Goal: Communication & Community: Ask a question

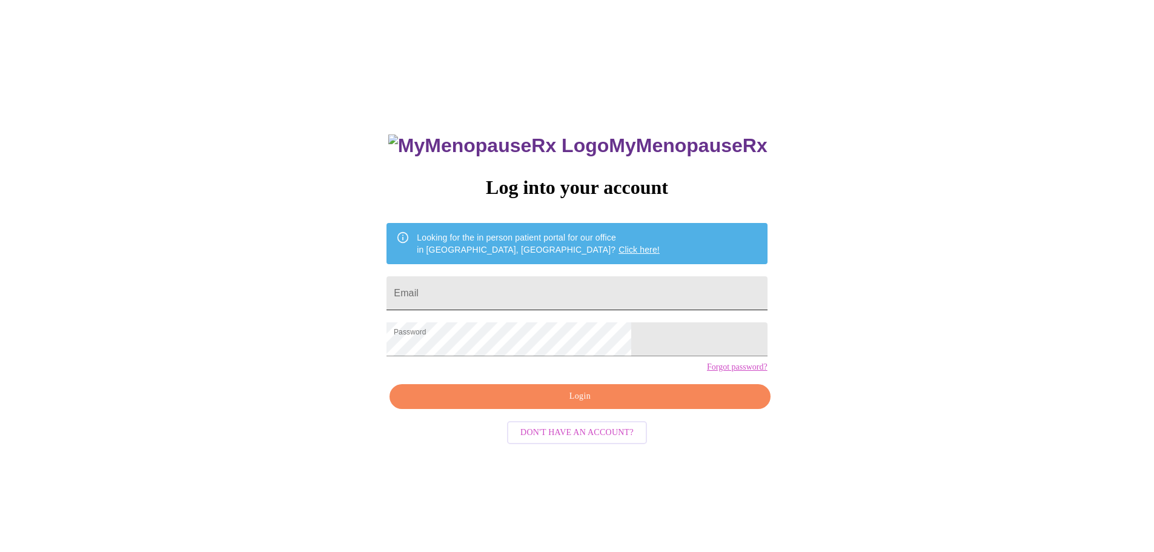
click at [542, 284] on input "Email" at bounding box center [576, 293] width 380 height 34
type input "[EMAIL_ADDRESS][DOMAIN_NAME]"
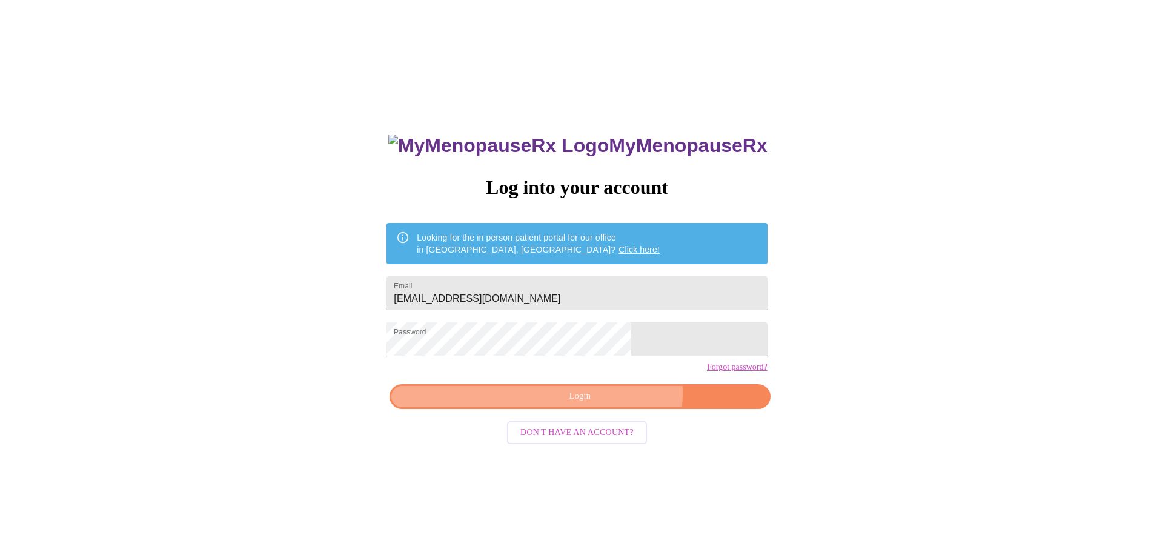
click at [605, 404] on span "Login" at bounding box center [579, 396] width 353 height 15
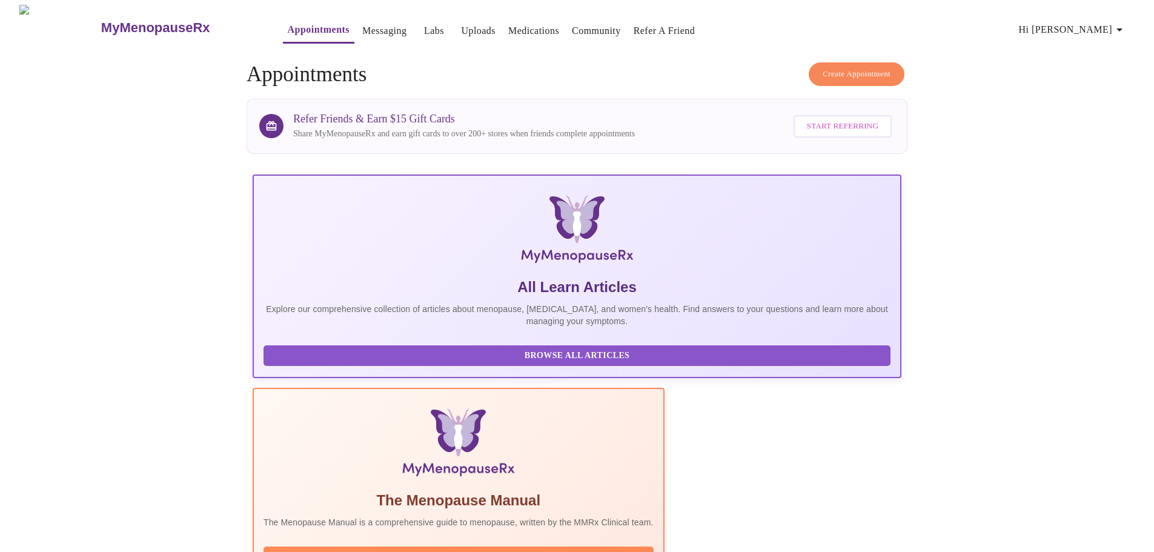
click at [508, 24] on link "Medications" at bounding box center [533, 30] width 51 height 17
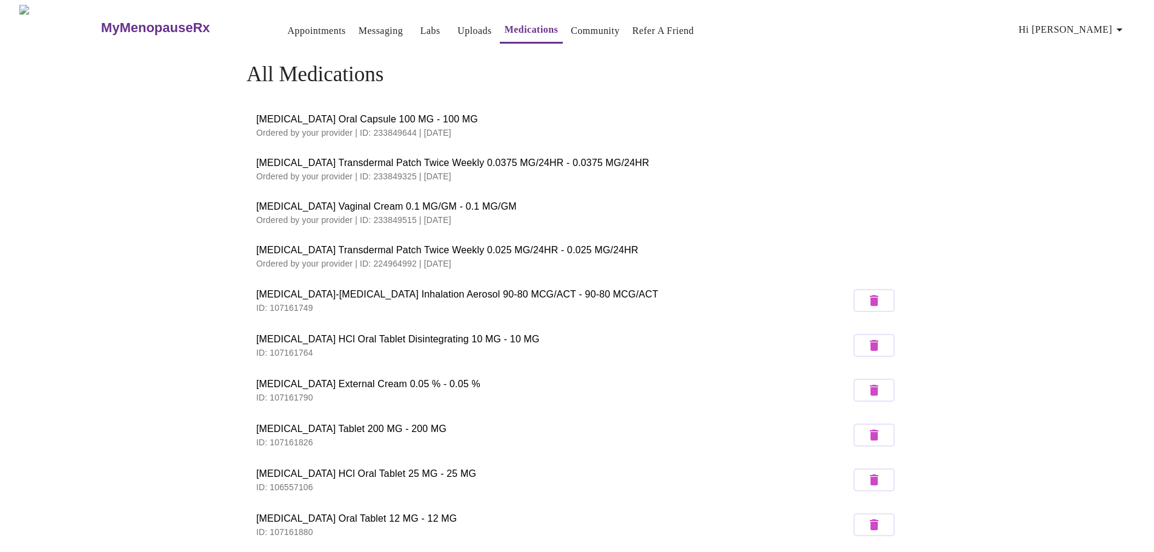
click at [354, 112] on span "[MEDICAL_DATA] Oral Capsule 100 MG - 100 MG" at bounding box center [576, 119] width 641 height 15
click at [294, 28] on link "Appointments" at bounding box center [317, 30] width 58 height 17
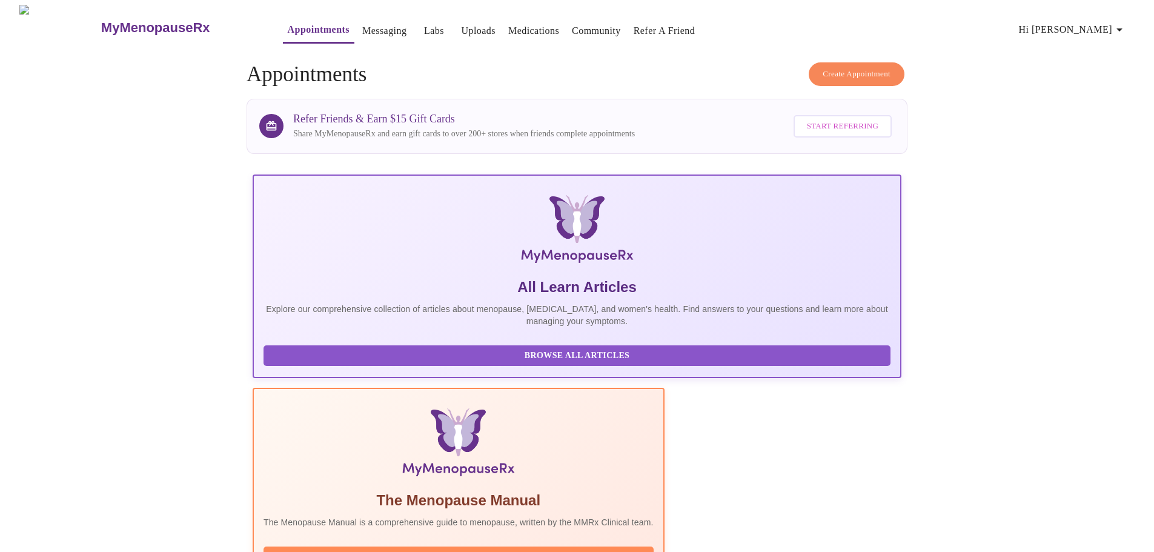
click at [363, 27] on link "Messaging" at bounding box center [384, 30] width 44 height 17
